Goal: Transaction & Acquisition: Purchase product/service

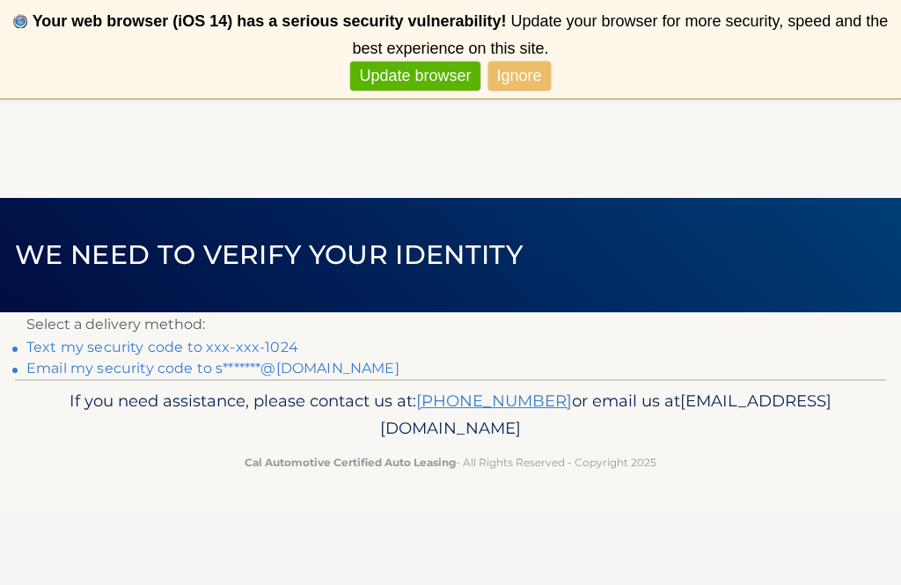
click at [271, 348] on link "Text my security code to xxx-xxx-1024" at bounding box center [162, 347] width 272 height 17
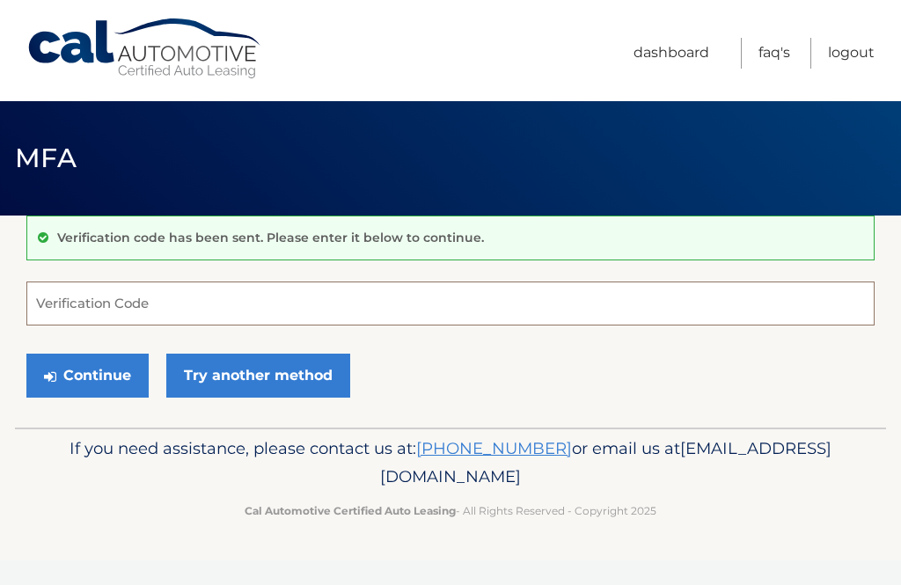
click at [163, 299] on input "Verification Code" at bounding box center [450, 304] width 848 height 44
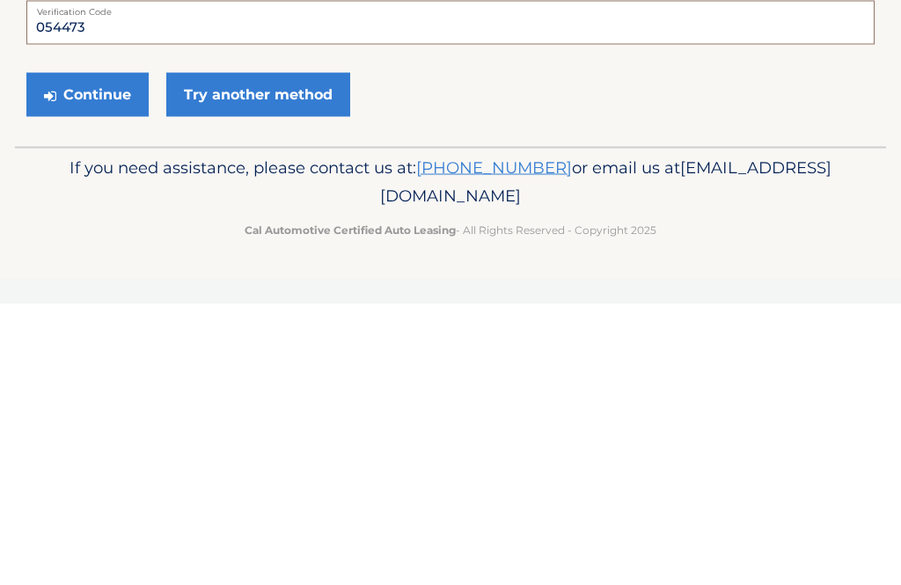
type input "054473"
click at [96, 354] on button "Continue" at bounding box center [87, 376] width 122 height 44
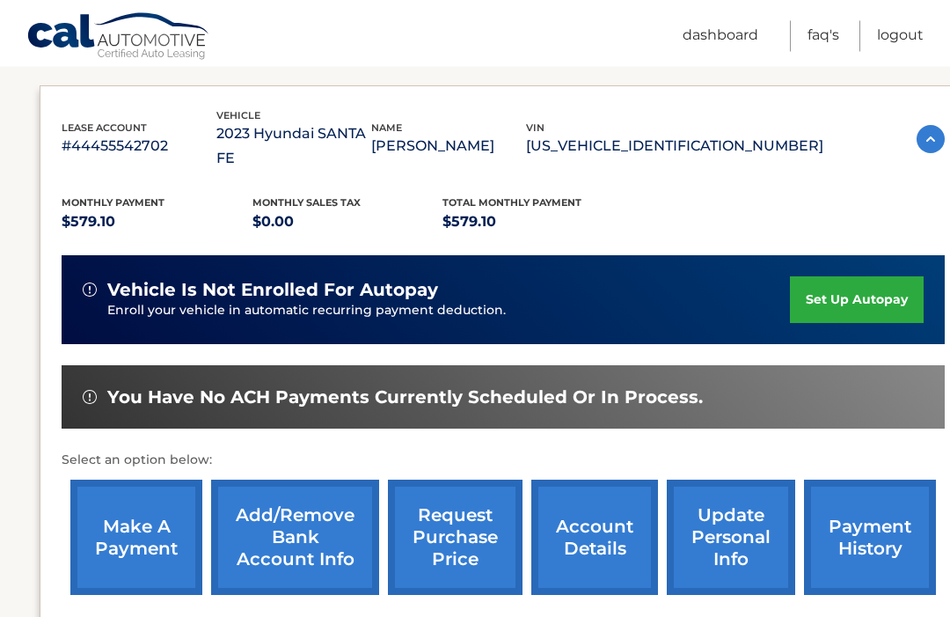
scroll to position [279, 0]
click at [120, 515] on link "make a payment" at bounding box center [136, 537] width 132 height 115
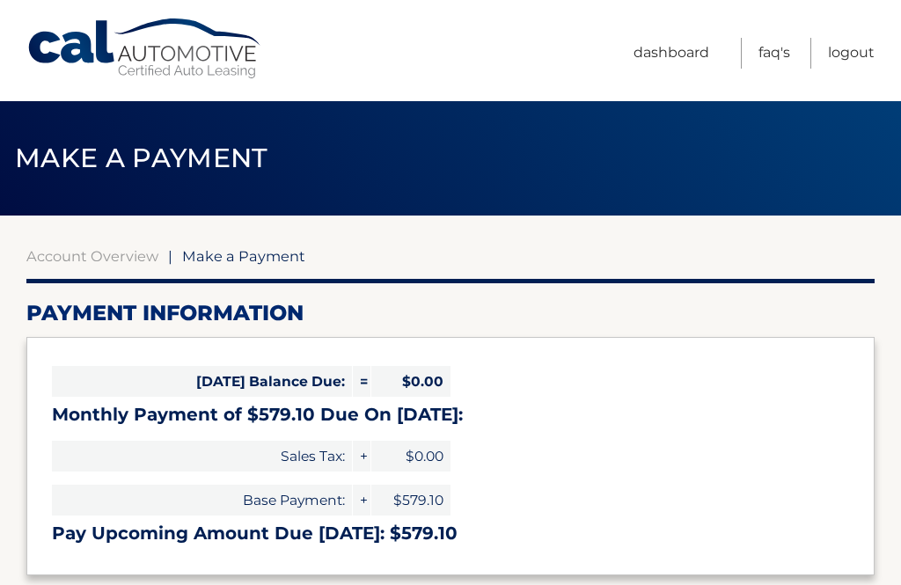
select select "NzI0M2M0MWUtOGM1MS00ZmU4LTg5ZTktNmI5MmI3NDk5NGY4"
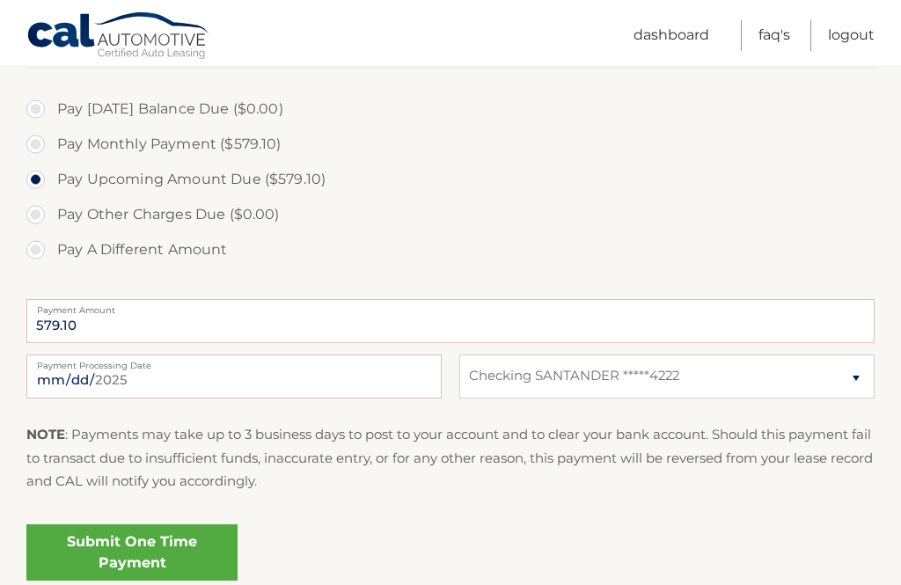
scroll to position [524, 0]
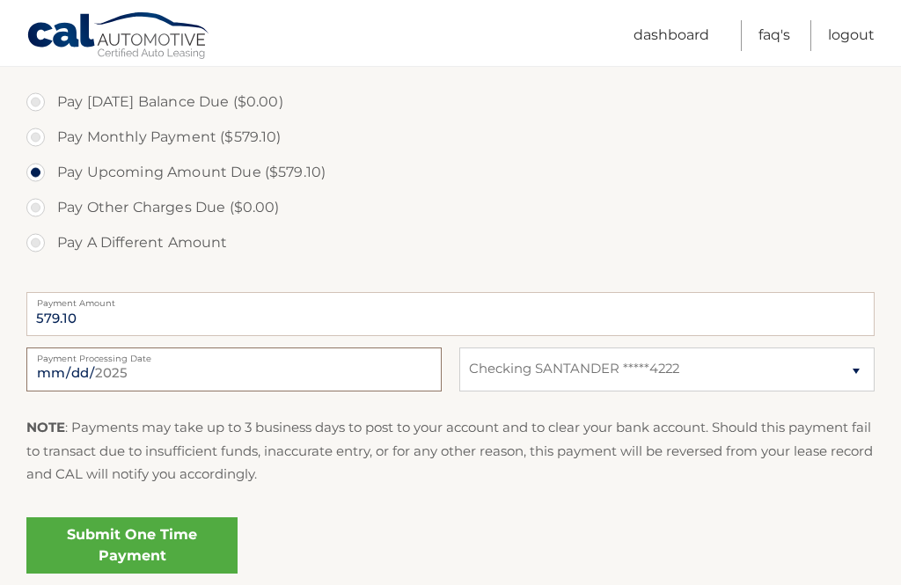
click at [182, 362] on input "[DATE]" at bounding box center [233, 370] width 415 height 44
type input "[DATE]"
click at [184, 546] on link "Submit One Time Payment" at bounding box center [131, 545] width 211 height 56
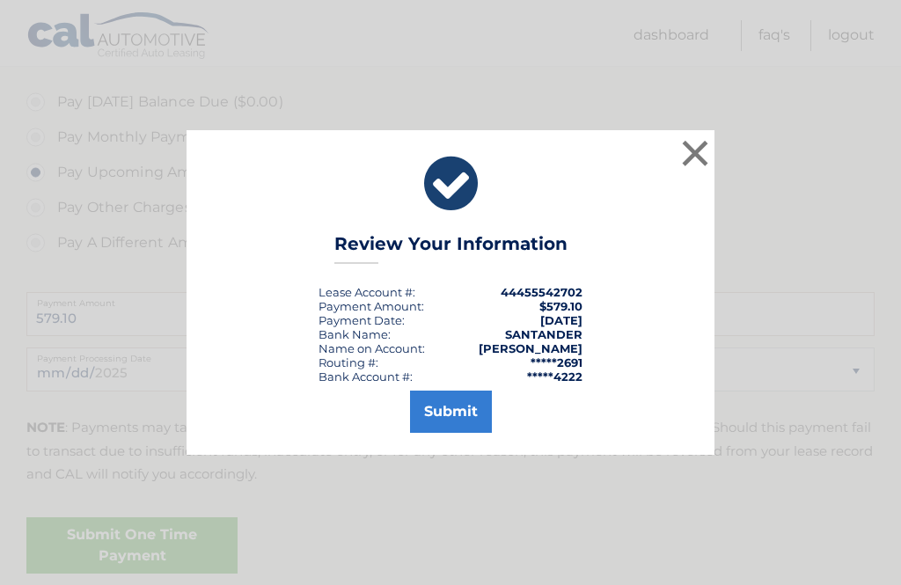
click at [468, 433] on button "Submit" at bounding box center [451, 412] width 82 height 42
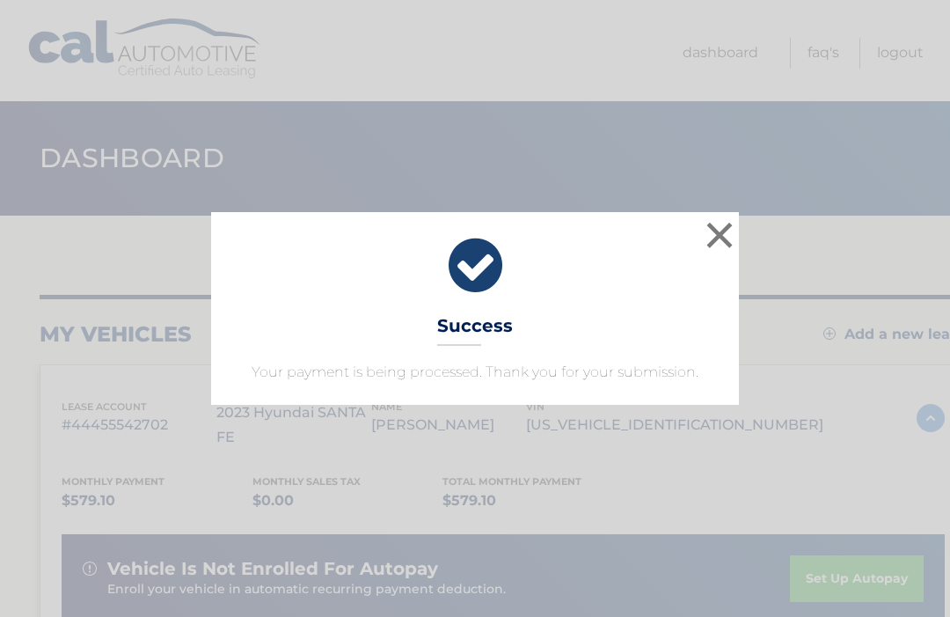
click at [729, 227] on button "×" at bounding box center [719, 234] width 35 height 35
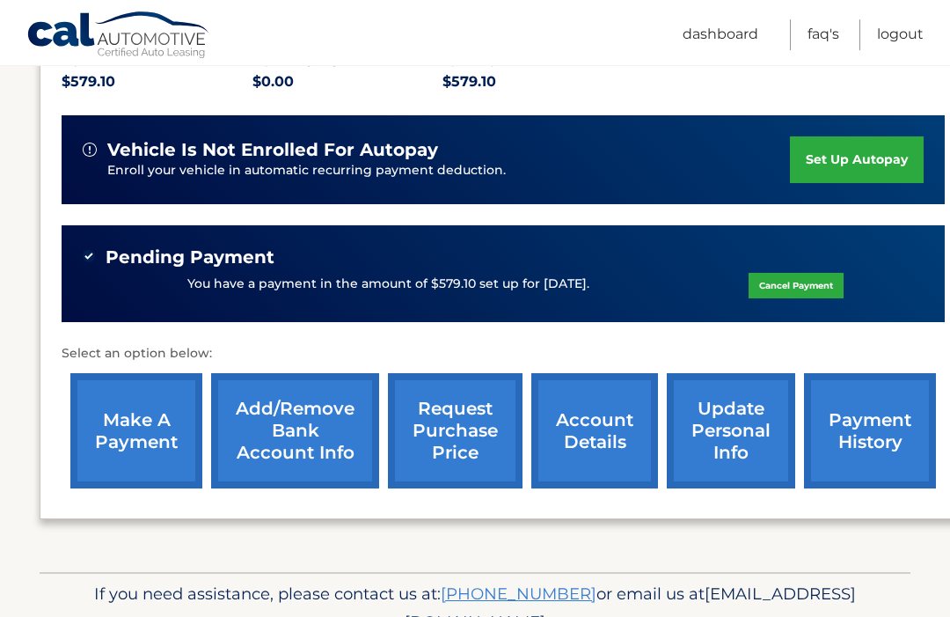
scroll to position [418, 0]
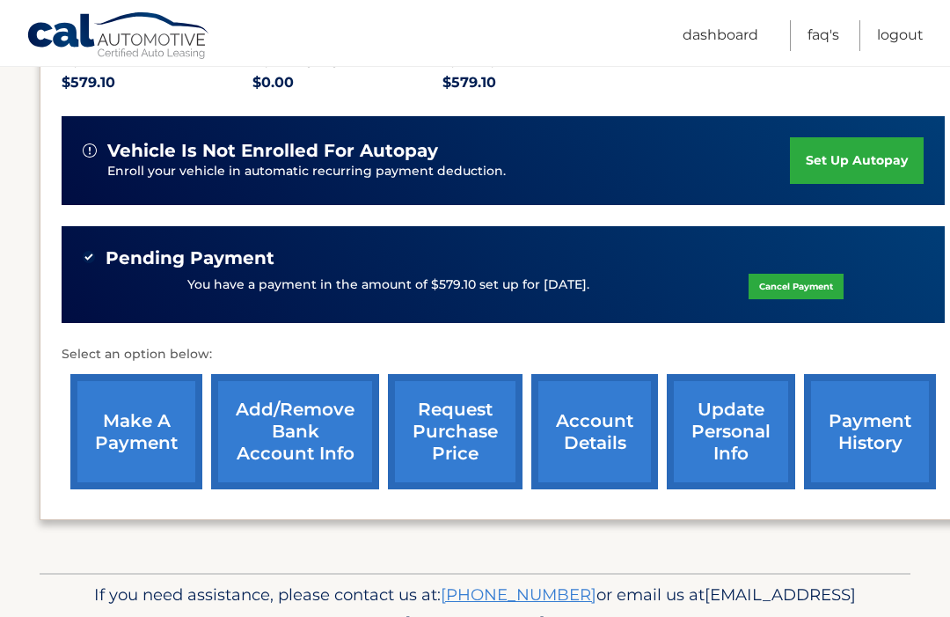
click at [470, 385] on link "request purchase price" at bounding box center [455, 431] width 135 height 115
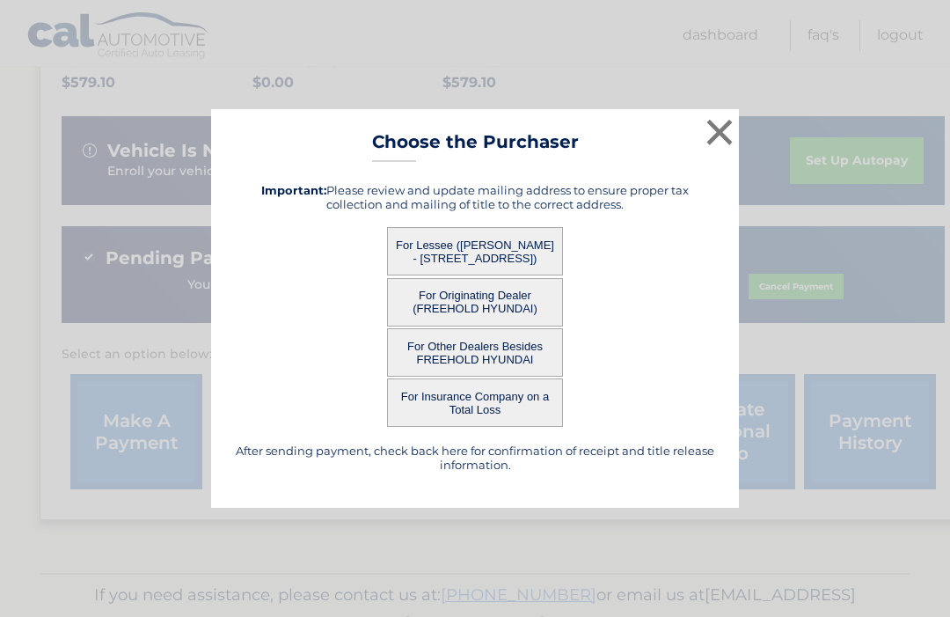
click at [531, 267] on button "For Lessee (SUSAN MURPHY - 13 Lakeside Dr, , Matawan, NJ 07747)" at bounding box center [475, 251] width 176 height 48
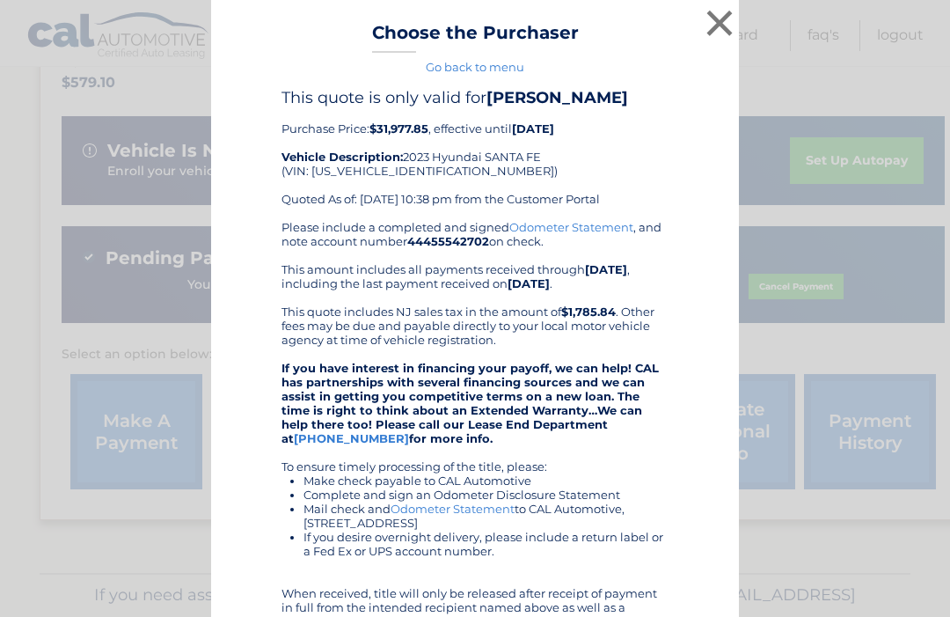
click at [728, 15] on button "×" at bounding box center [719, 22] width 35 height 35
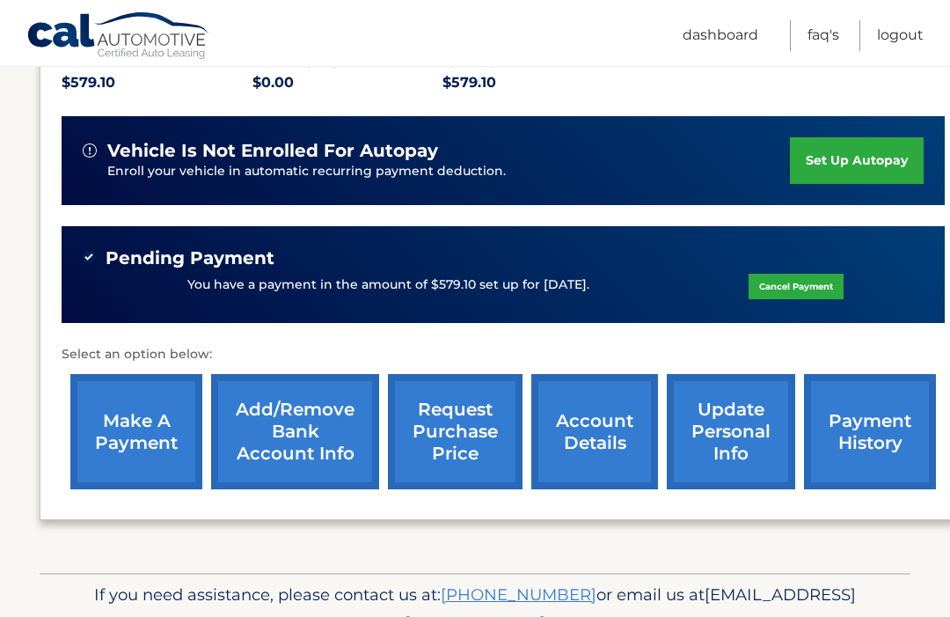
click at [742, 402] on link "update personal info" at bounding box center [731, 431] width 128 height 115
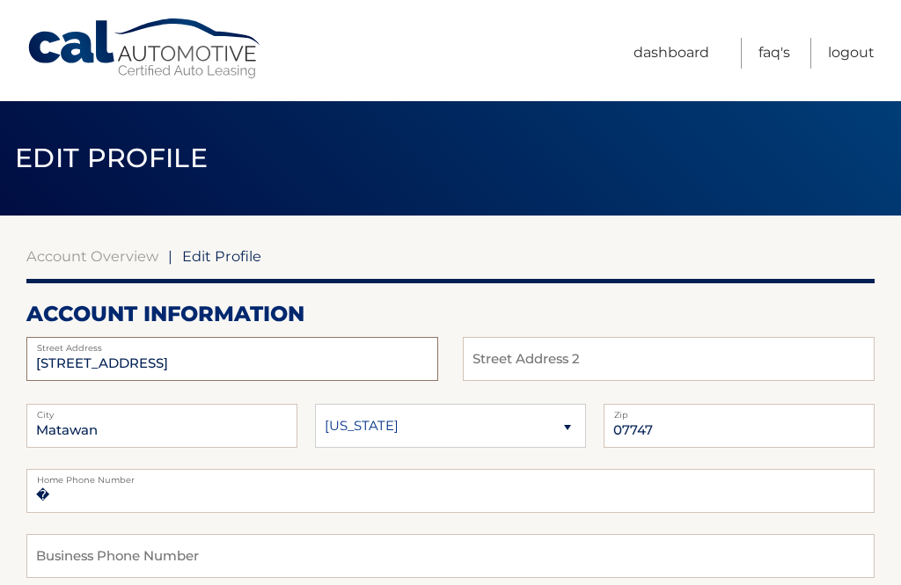
click at [198, 358] on input "13 Lakeside Dr" at bounding box center [232, 359] width 412 height 44
click at [853, 40] on link "Logout" at bounding box center [851, 53] width 47 height 31
